Goal: Transaction & Acquisition: Subscribe to service/newsletter

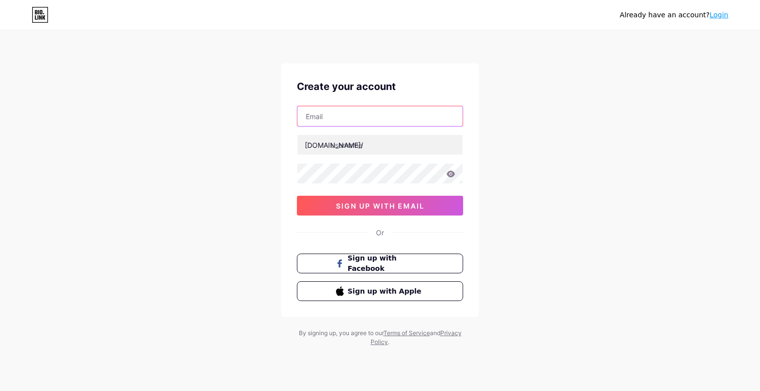
click at [370, 120] on input "text" at bounding box center [379, 116] width 165 height 20
type input "ㄇ"
type input "[EMAIL_ADDRESS][DOMAIN_NAME]"
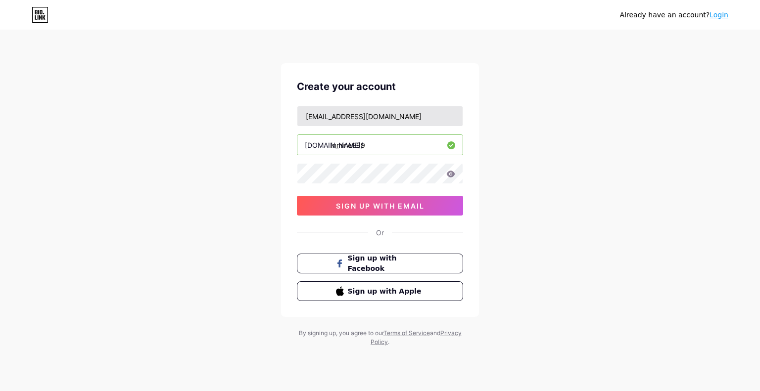
type input "inmine999"
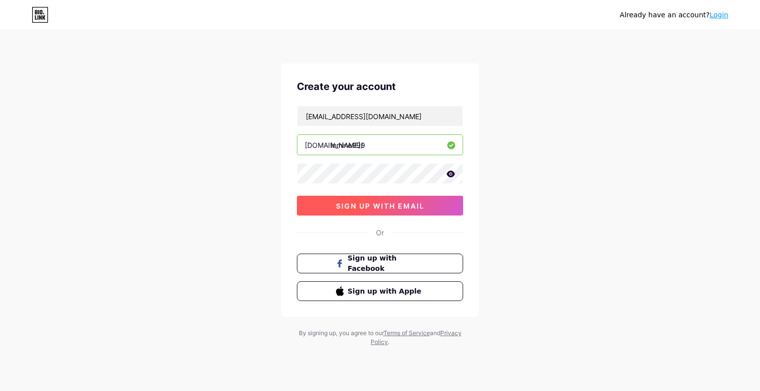
click at [391, 204] on span "sign up with email" at bounding box center [380, 206] width 89 height 8
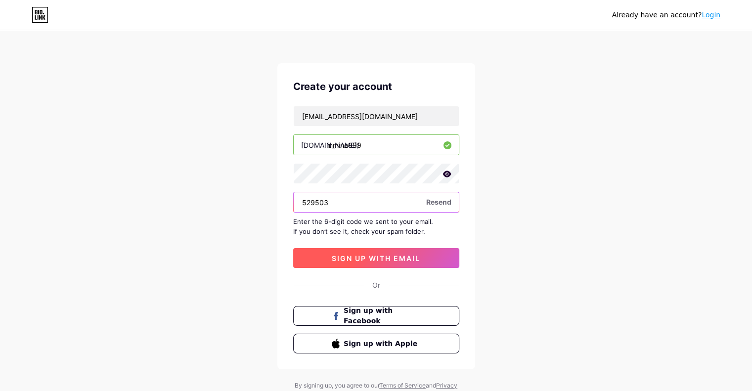
type input "529503"
click at [396, 261] on span "sign up with email" at bounding box center [376, 258] width 89 height 8
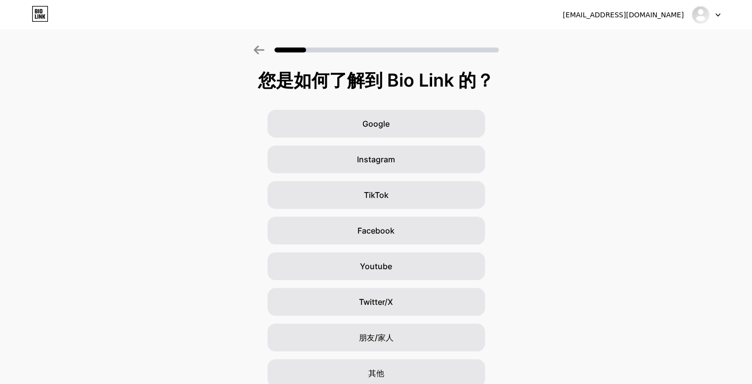
click at [588, 140] on div "Google Instagram TikTok Facebook Youtube Twitter/X 朋友/家人 其他" at bounding box center [376, 248] width 752 height 277
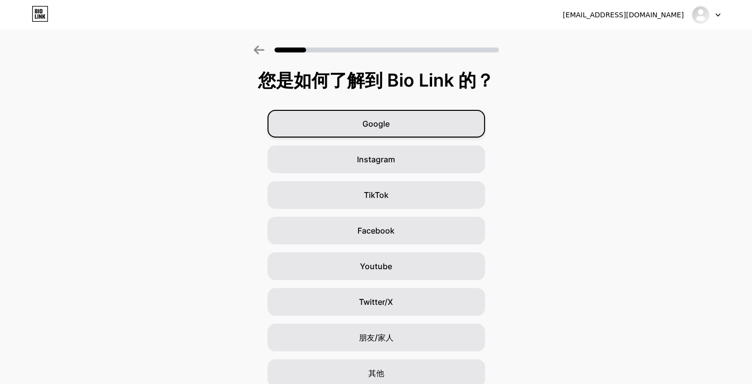
click at [415, 130] on div "Google" at bounding box center [377, 124] width 218 height 28
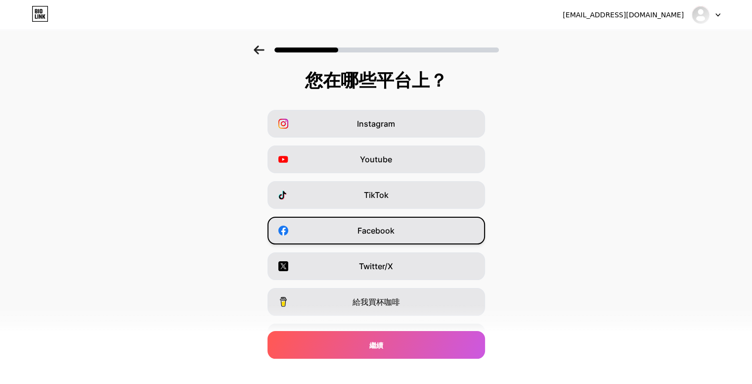
click at [384, 236] on span "Facebook" at bounding box center [376, 231] width 37 height 12
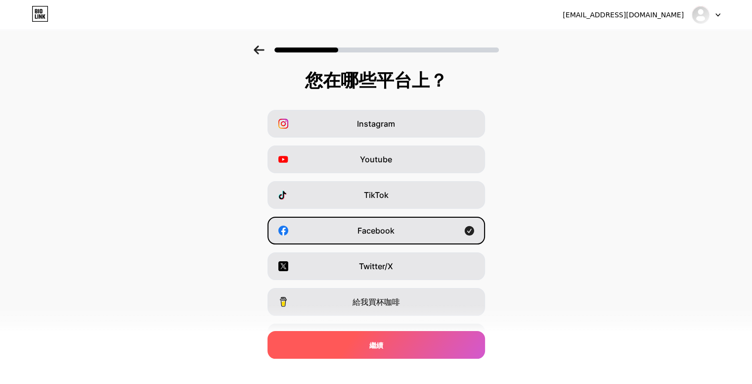
click at [379, 339] on div "繼續" at bounding box center [377, 345] width 218 height 28
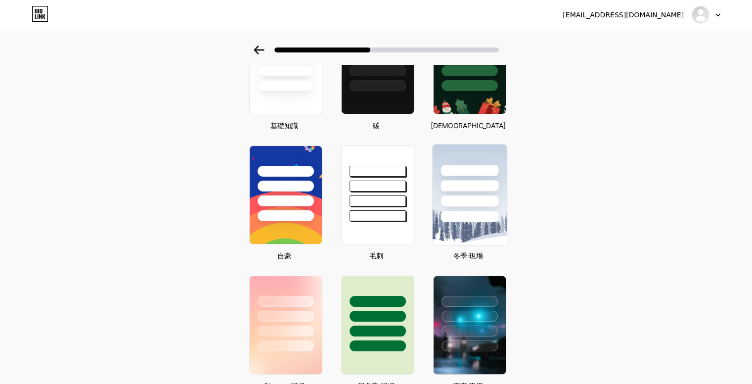
scroll to position [99, 0]
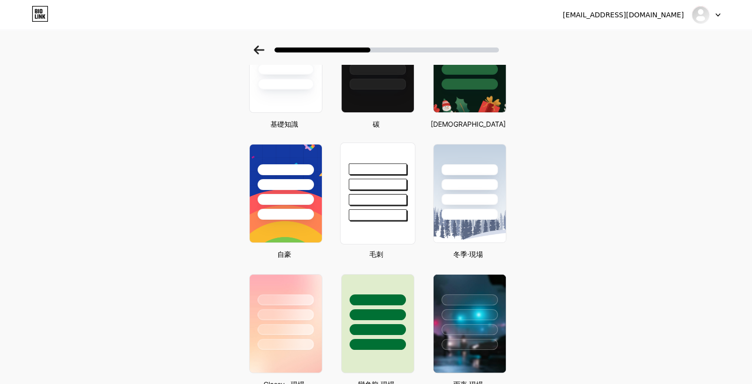
click at [389, 199] on div at bounding box center [378, 199] width 58 height 11
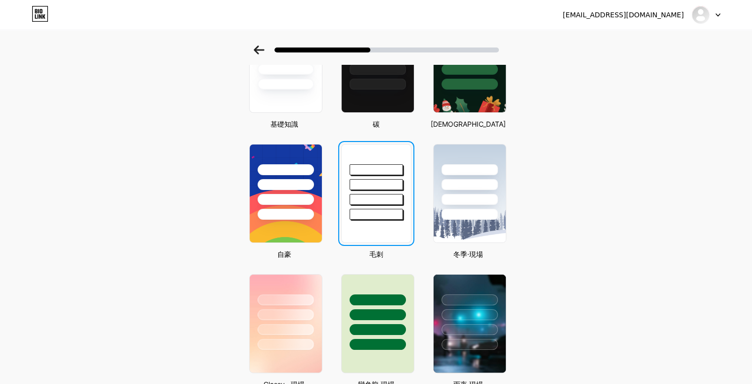
scroll to position [0, 0]
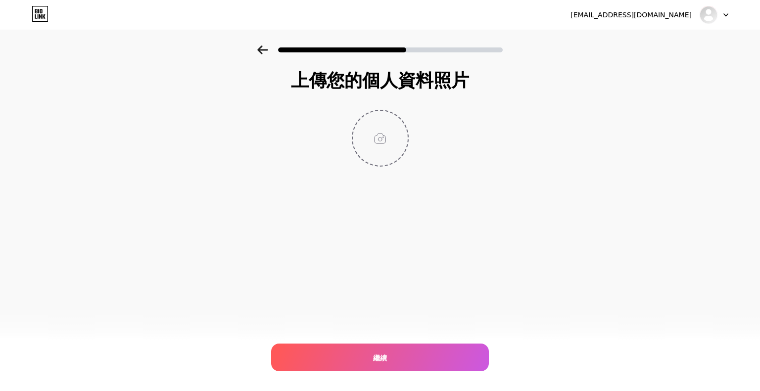
click at [385, 150] on input "file" at bounding box center [380, 138] width 55 height 55
type input "C:\fakepath\IMG_0002.JPG"
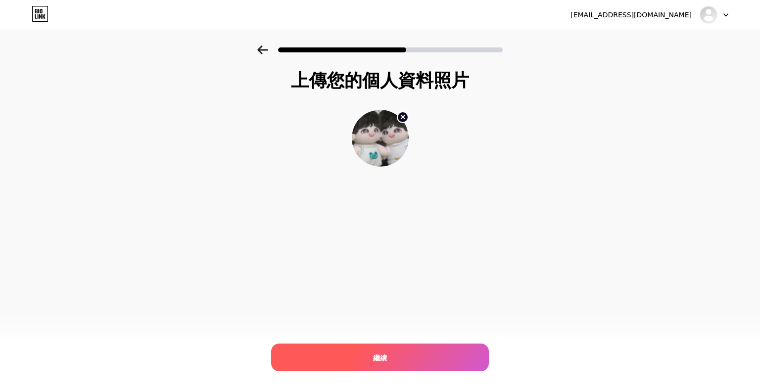
click at [445, 359] on div "繼續" at bounding box center [380, 358] width 218 height 28
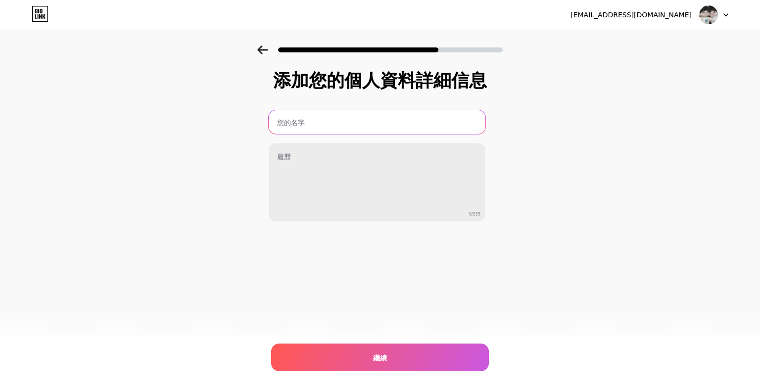
click at [296, 126] on input "text" at bounding box center [377, 122] width 217 height 24
type input "It's C"
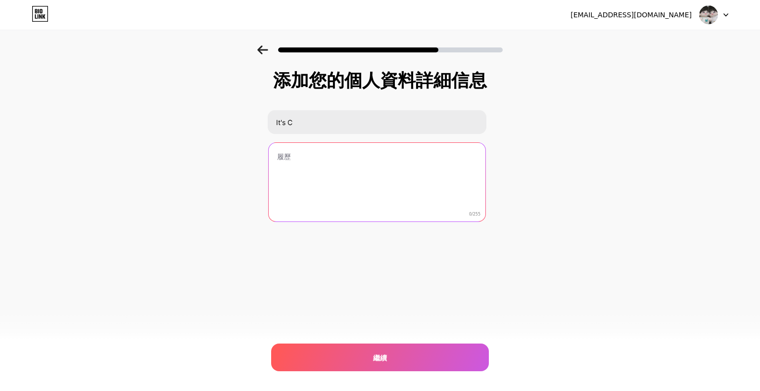
click at [405, 187] on textarea at bounding box center [377, 183] width 217 height 80
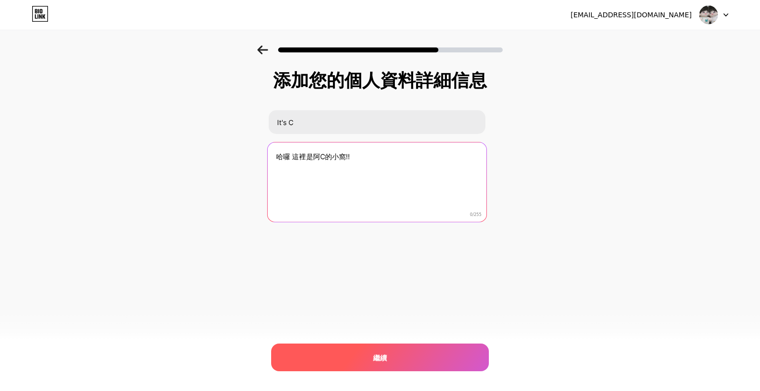
type textarea "哈囉 這裡是阿C的小窩!!"
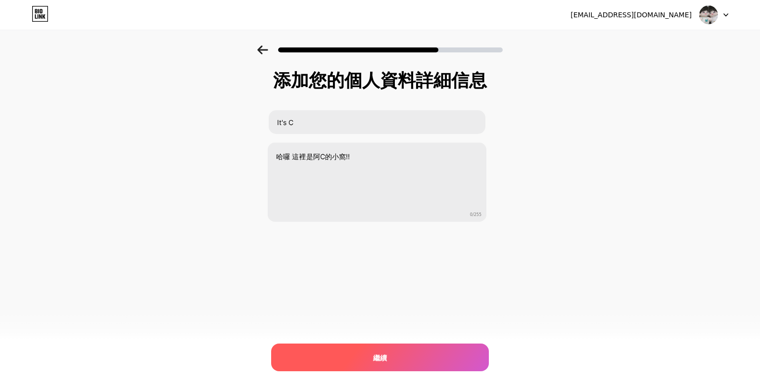
click at [395, 356] on div "繼續" at bounding box center [380, 358] width 218 height 28
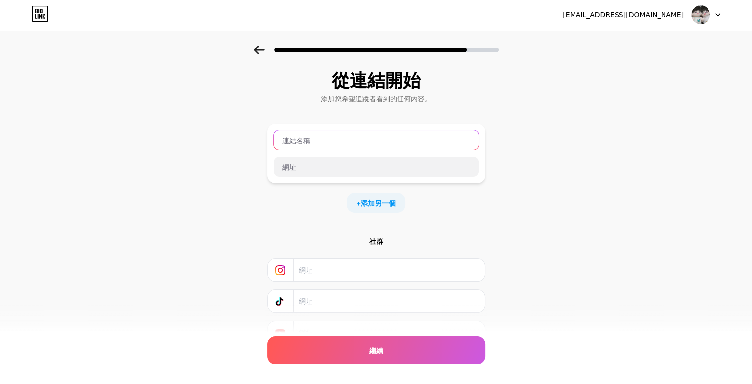
click at [303, 138] on input "text" at bounding box center [376, 140] width 205 height 20
type input "ㄏ"
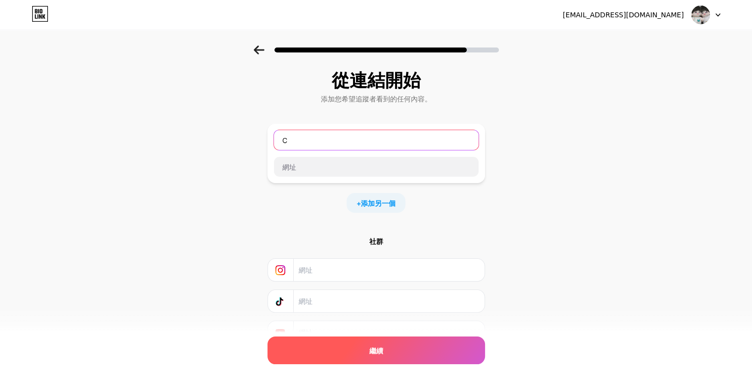
type input "C"
click at [331, 349] on div "繼續" at bounding box center [377, 350] width 218 height 28
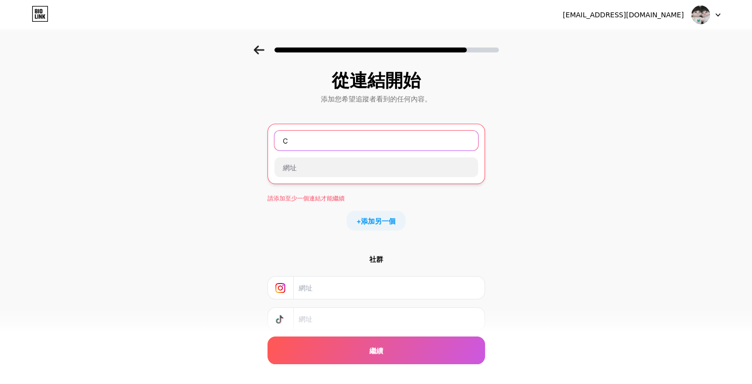
drag, startPoint x: 320, startPoint y: 150, endPoint x: 279, endPoint y: 146, distance: 41.2
click at [279, 146] on input "C" at bounding box center [376, 141] width 204 height 20
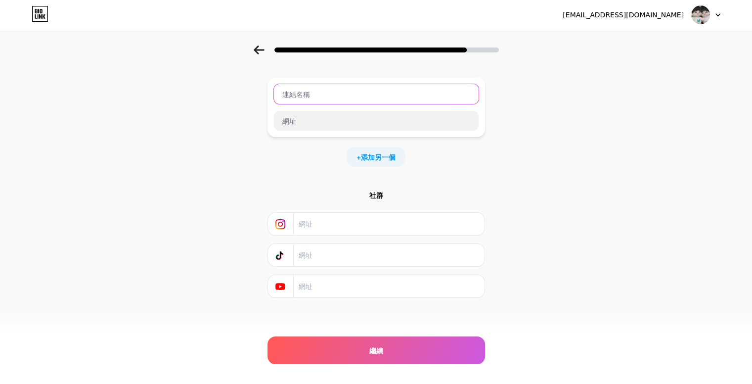
scroll to position [47, 0]
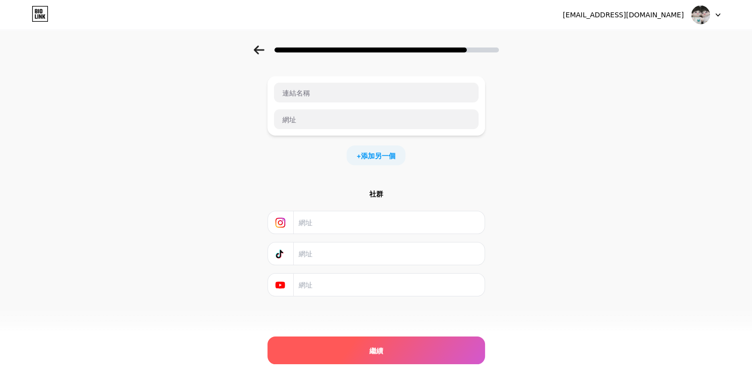
click at [437, 344] on div "繼續" at bounding box center [377, 350] width 218 height 28
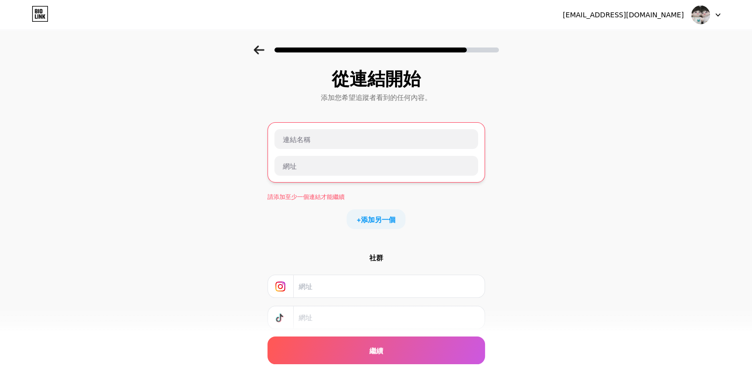
scroll to position [0, 0]
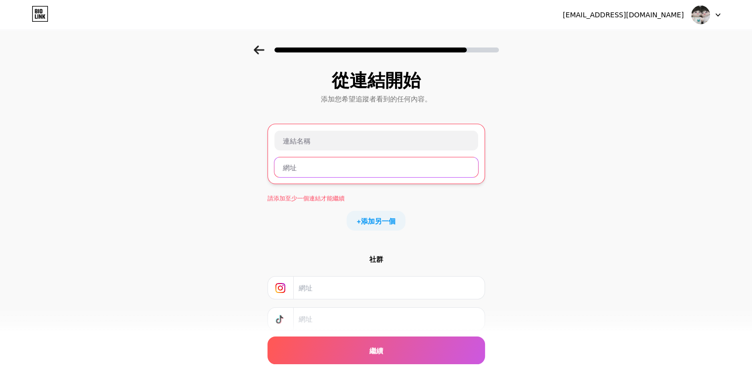
click at [392, 162] on input "text" at bounding box center [376, 167] width 204 height 20
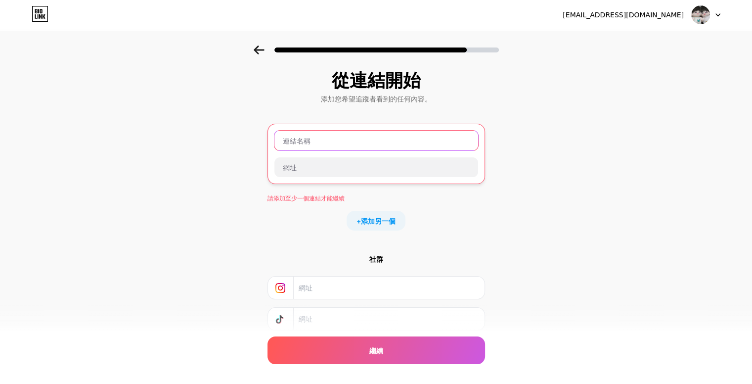
click at [309, 136] on input "text" at bounding box center [376, 141] width 204 height 20
click at [568, 244] on div "從連結開始 添加您希望追蹤者看到的任何內容。 請添加至少一個連結才能繼續 + 添加另一個 社群 繼續 錯誤" at bounding box center [376, 227] width 752 height 365
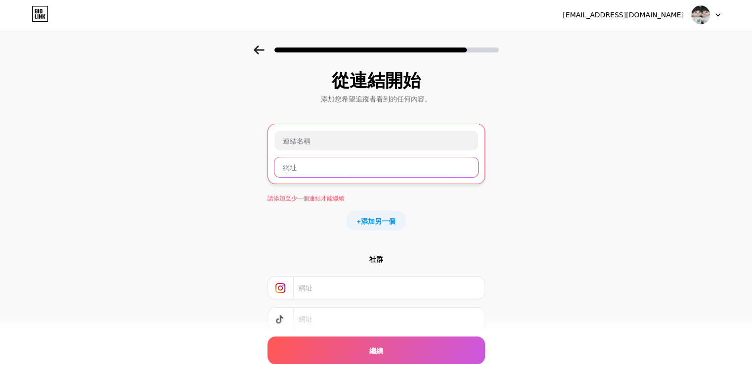
click at [353, 170] on input "text" at bounding box center [376, 167] width 204 height 20
paste input "[URL][DOMAIN_NAME]"
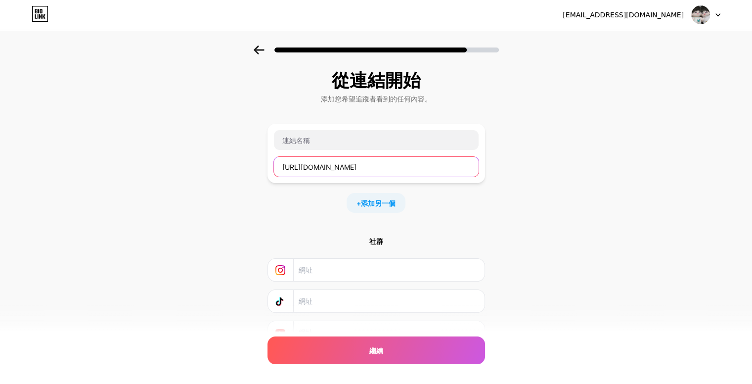
scroll to position [0, 30]
type input "[URL][DOMAIN_NAME]"
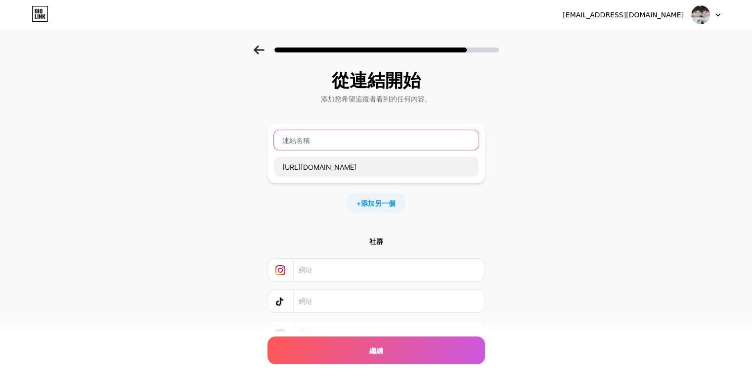
scroll to position [0, 0]
click at [315, 142] on input "text" at bounding box center [376, 140] width 205 height 20
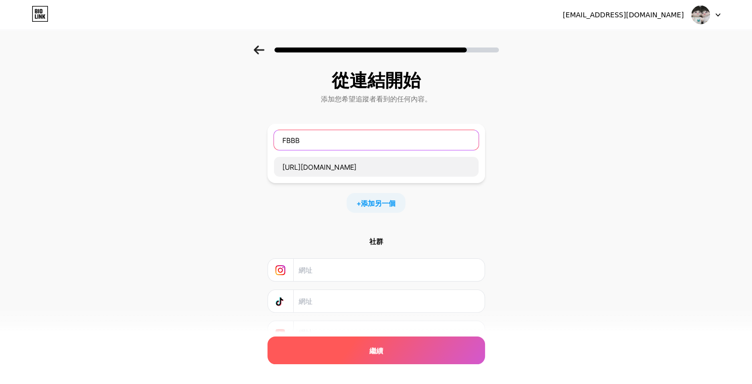
type input "FBBB"
click at [397, 340] on div "繼續" at bounding box center [377, 350] width 218 height 28
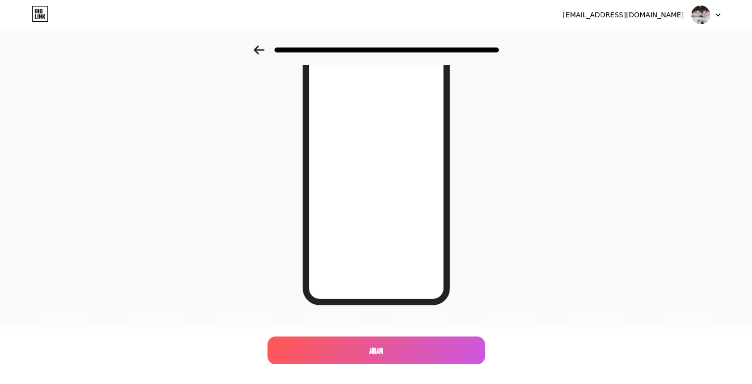
scroll to position [113, 0]
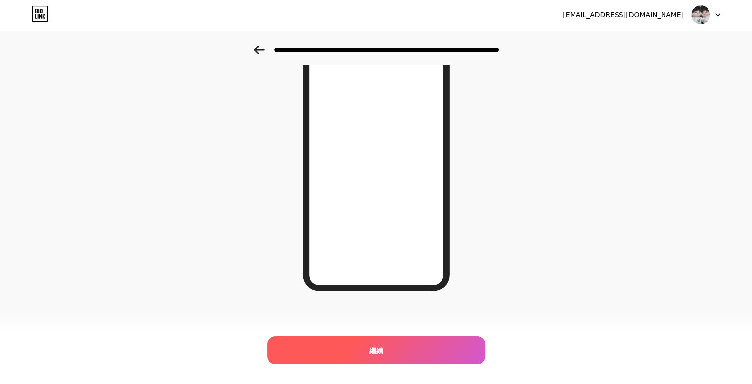
click at [456, 339] on div "繼續" at bounding box center [377, 350] width 218 height 28
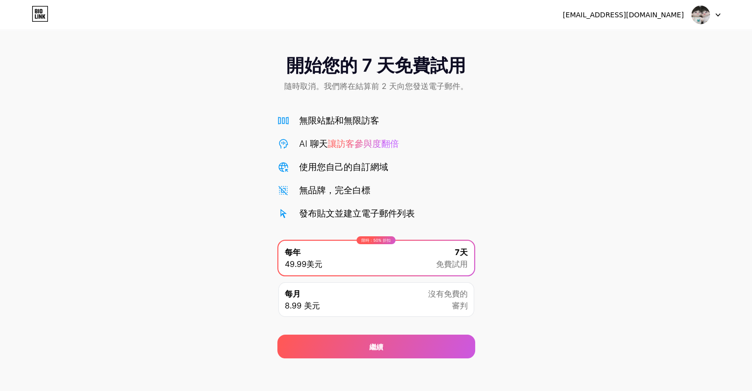
click at [704, 12] on img at bounding box center [700, 14] width 19 height 19
click at [660, 15] on font "[EMAIL_ADDRESS][DOMAIN_NAME]" at bounding box center [623, 15] width 121 height 8
click at [477, 221] on div "開始您的 7 天免費試用 隨時取消。我們將在結算前 2 天向您發送電子郵件。 無限站點和無限訪客 AI 聊天 讓訪客參與度翻倍 使用您自己的自訂網域 無品牌，…" at bounding box center [376, 201] width 752 height 313
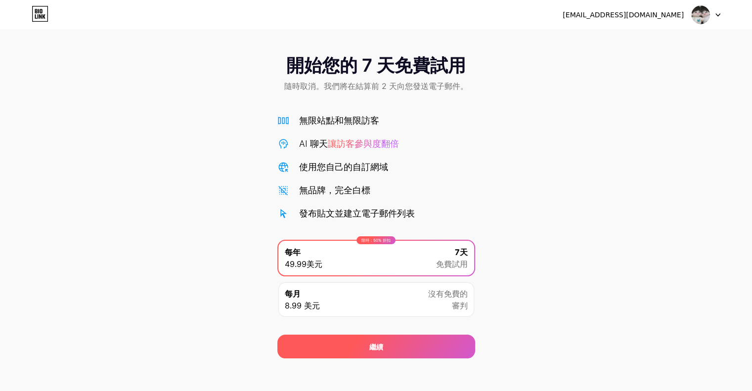
click at [388, 339] on div "繼續" at bounding box center [376, 347] width 198 height 24
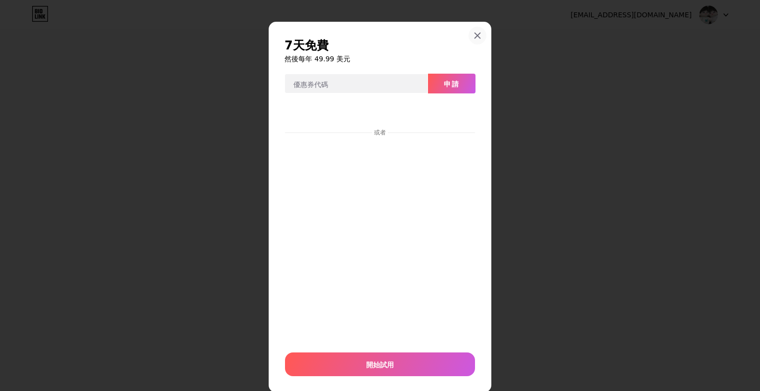
click at [473, 28] on div at bounding box center [477, 36] width 18 height 18
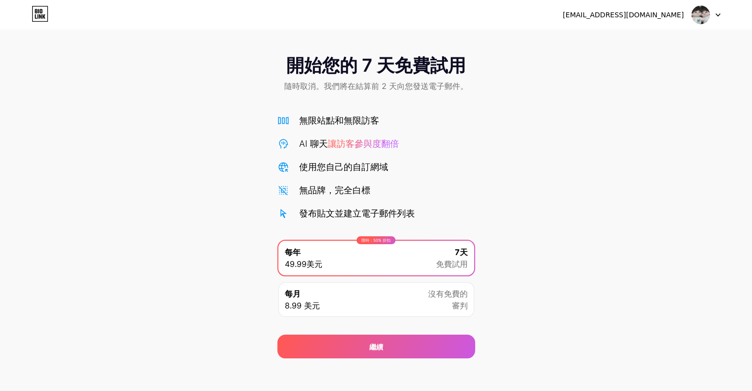
click at [36, 17] on icon at bounding box center [40, 14] width 17 height 16
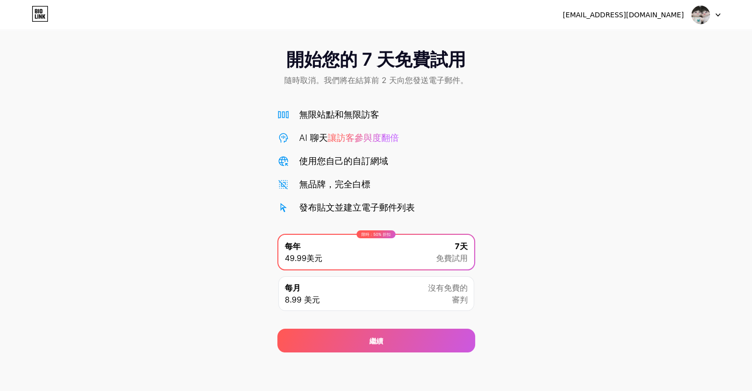
click at [406, 303] on div "每月 8.99 美元 沒有免費的 審判" at bounding box center [376, 293] width 196 height 35
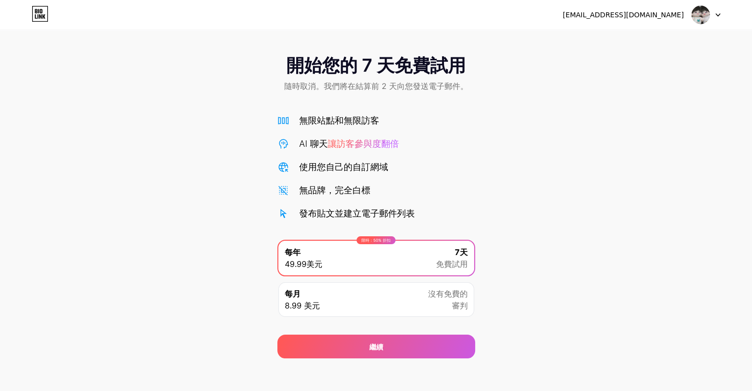
click at [419, 298] on div "每月 8.99 美元 沒有免費的 審判" at bounding box center [376, 299] width 196 height 35
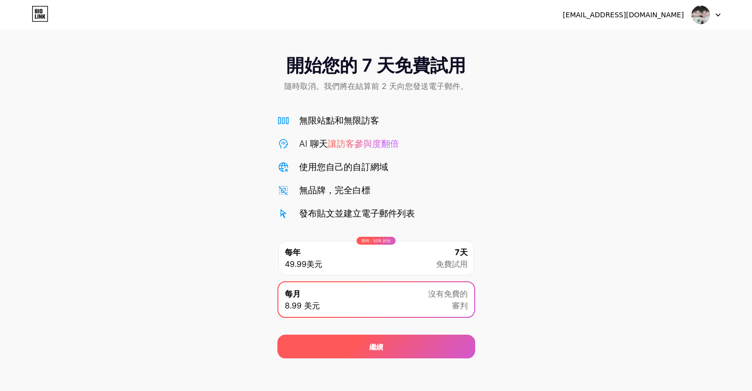
click at [405, 344] on div "繼續" at bounding box center [376, 347] width 198 height 24
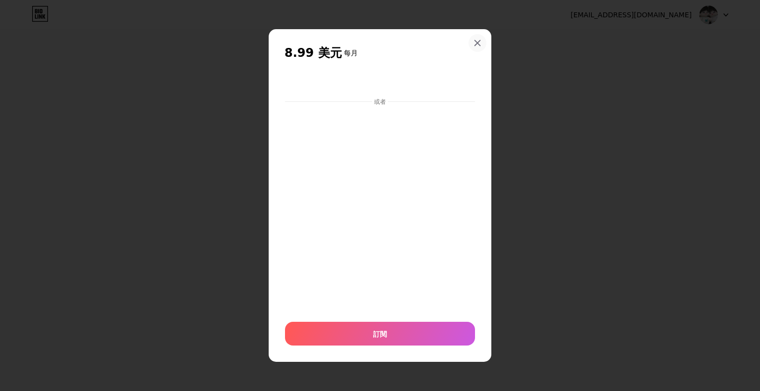
click at [471, 37] on div at bounding box center [477, 43] width 18 height 18
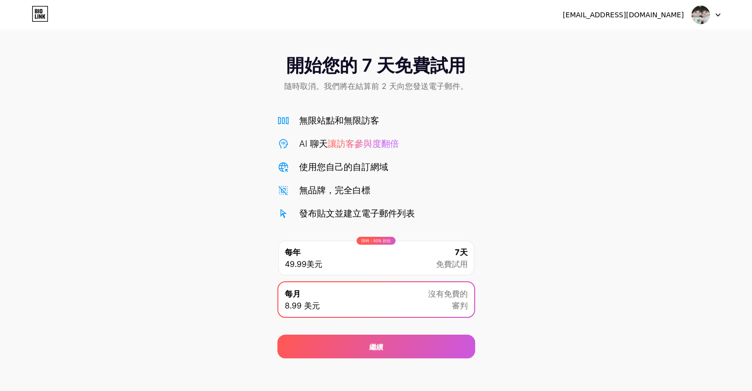
click at [457, 262] on font "免費試用" at bounding box center [452, 264] width 32 height 10
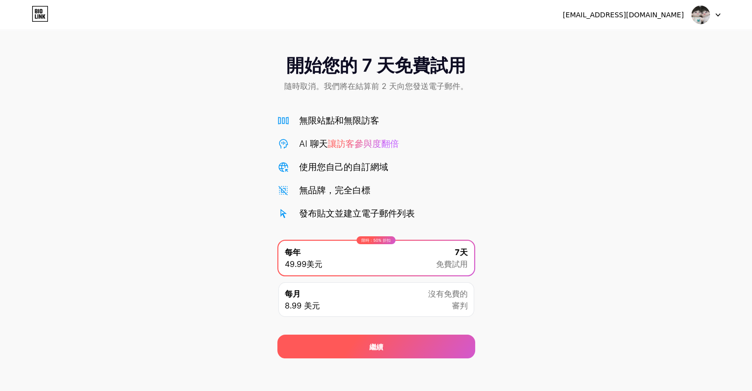
click at [408, 351] on div "繼續" at bounding box center [376, 347] width 198 height 24
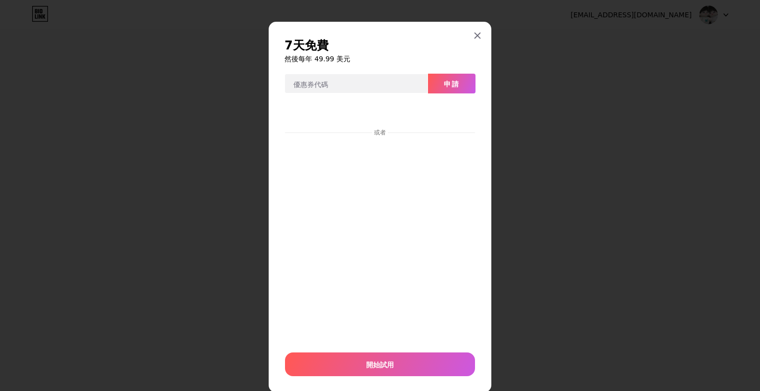
click at [477, 41] on div at bounding box center [477, 36] width 18 height 18
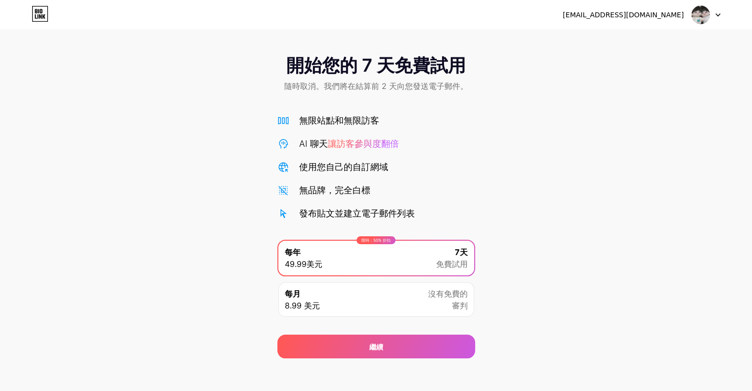
click at [451, 75] on font "開始您的 7 天免費試用" at bounding box center [376, 65] width 180 height 22
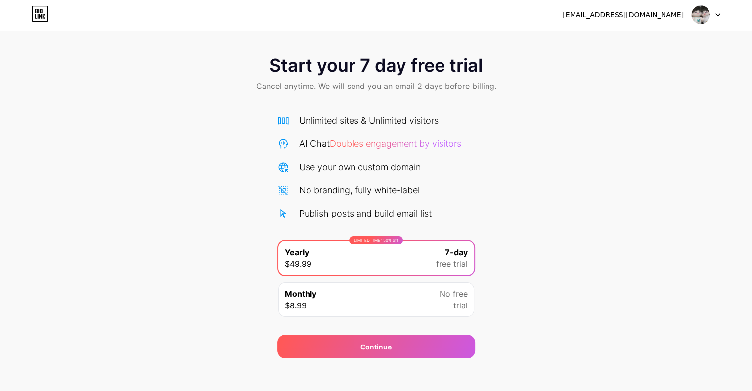
scroll to position [6, 0]
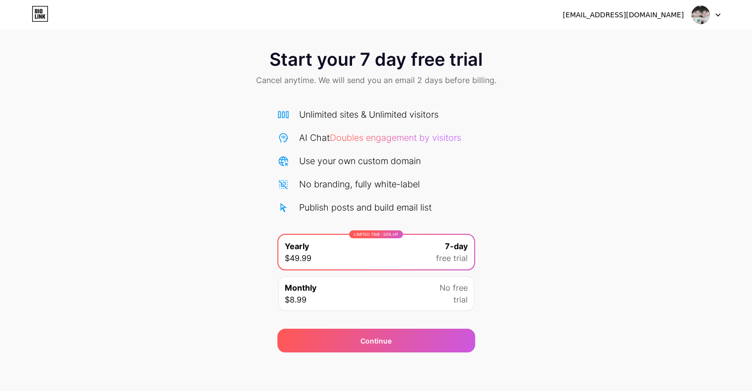
click at [729, 384] on div "aaabbc8872@gmail.com Logout Link Copied Start your 7 day free trial Cancel anyt…" at bounding box center [376, 193] width 752 height 398
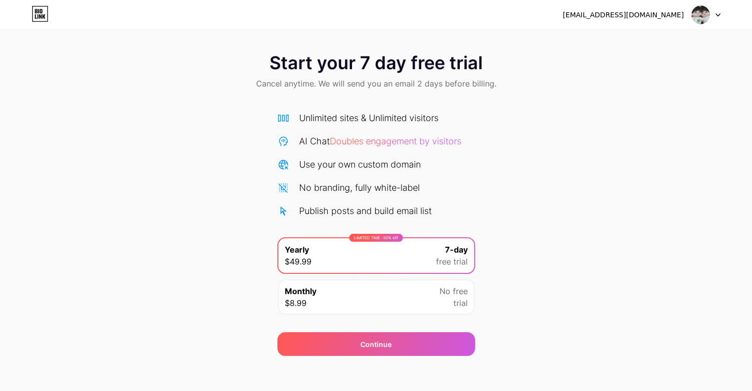
scroll to position [0, 0]
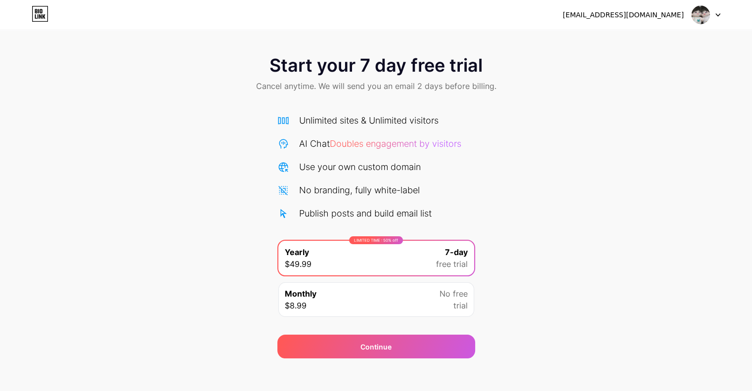
click at [718, 17] on div at bounding box center [706, 15] width 29 height 18
